Goal: Find contact information: Find contact information

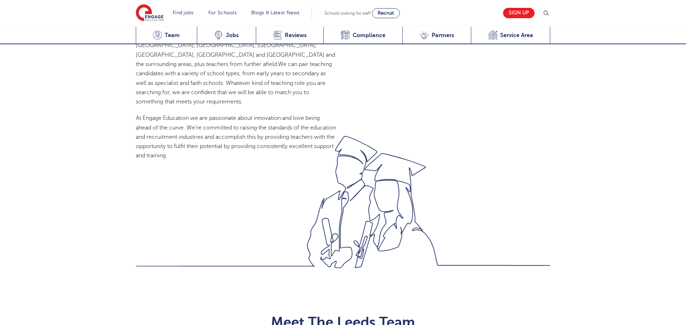
scroll to position [660, 0]
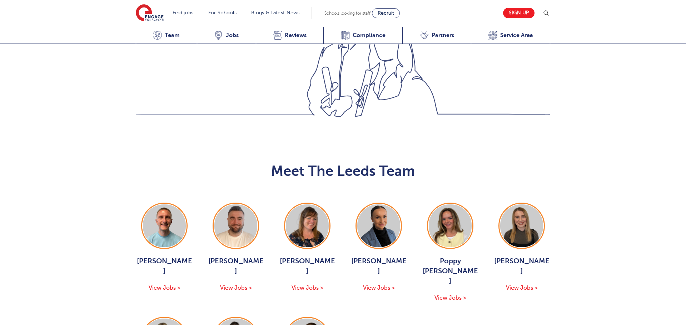
scroll to position [765, 0]
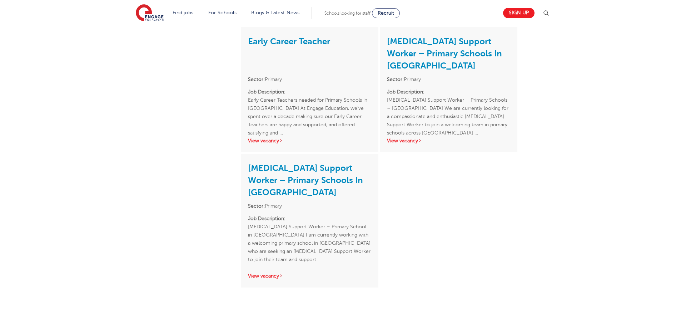
scroll to position [1094, 0]
